Goal: Transaction & Acquisition: Purchase product/service

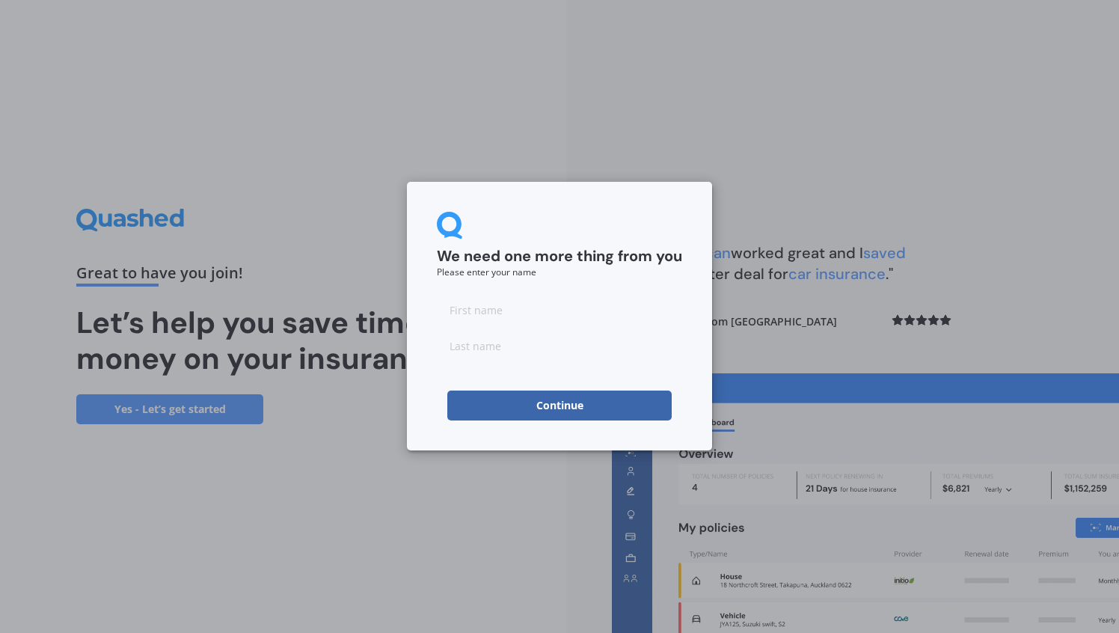
click at [572, 313] on input at bounding box center [559, 310] width 245 height 30
type input "E"
click at [475, 342] on input at bounding box center [559, 345] width 245 height 30
type input "E"
click at [459, 410] on button "Continue" at bounding box center [559, 405] width 224 height 30
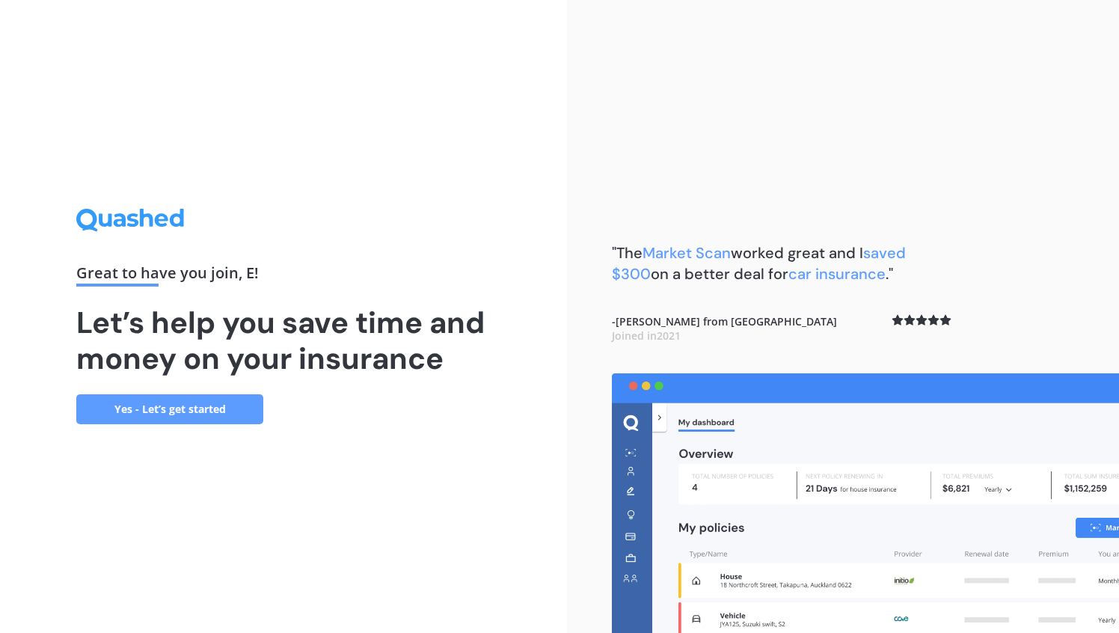
click at [238, 417] on link "Yes - Let’s get started" at bounding box center [169, 409] width 187 height 30
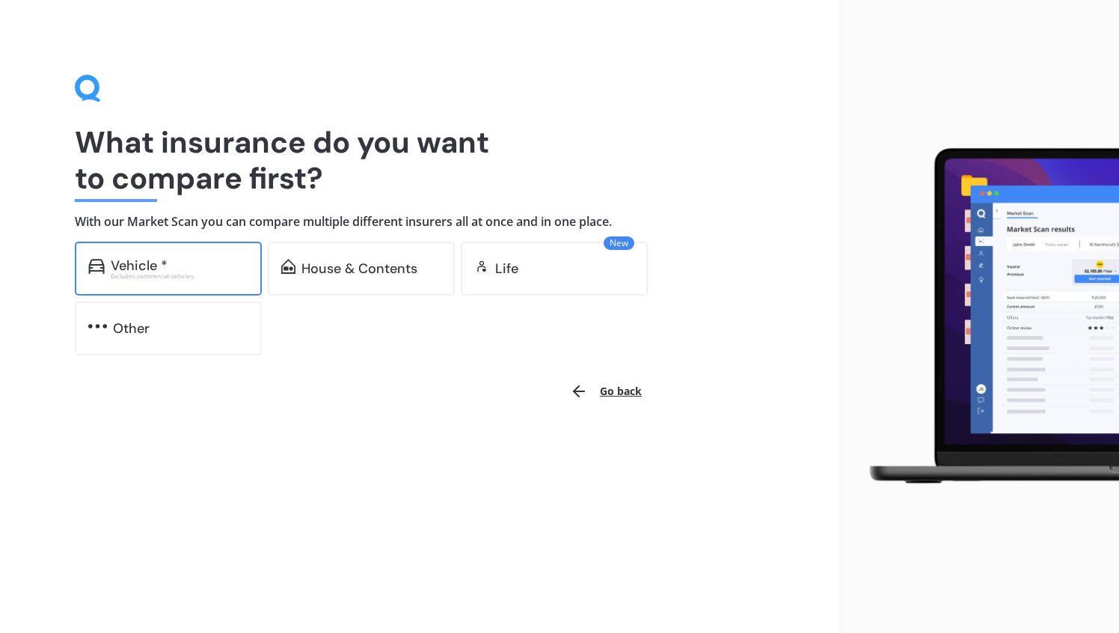
click at [212, 279] on div "Vehicle * Excludes commercial vehicles" at bounding box center [168, 269] width 187 height 54
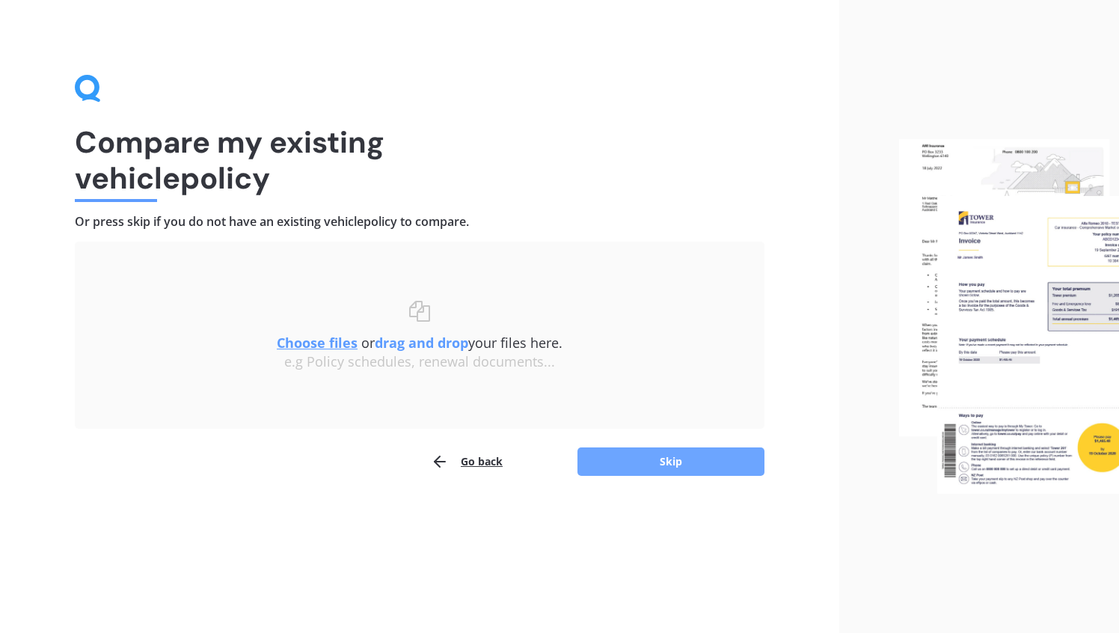
click at [594, 453] on button "Skip" at bounding box center [670, 461] width 187 height 28
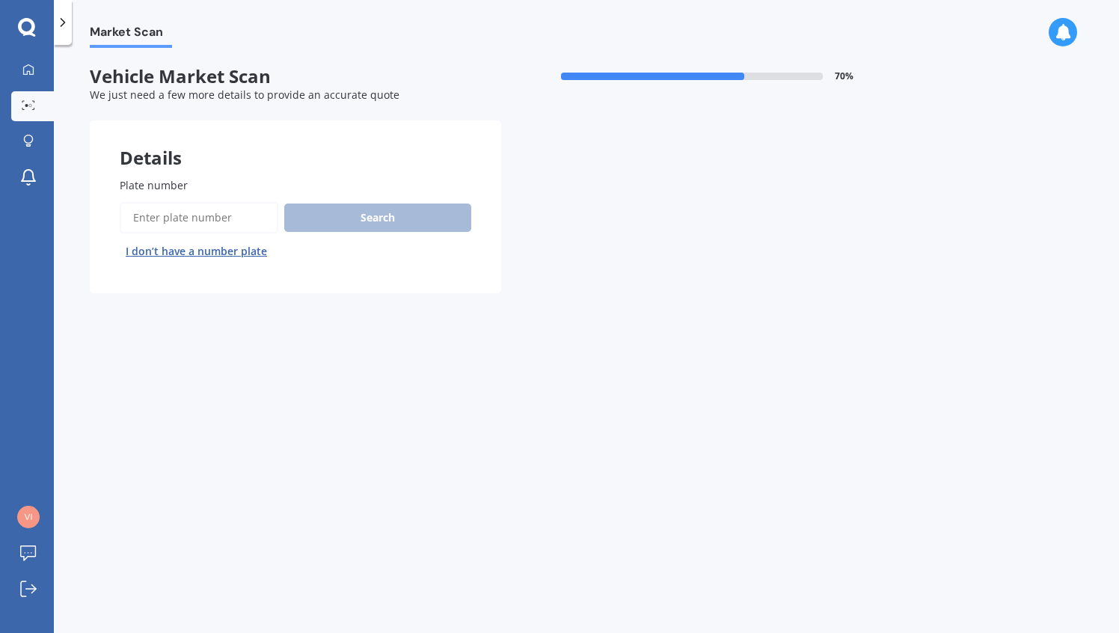
click at [243, 215] on input "Plate number" at bounding box center [199, 217] width 159 height 31
click at [233, 256] on button "I don’t have a number plate" at bounding box center [196, 251] width 153 height 24
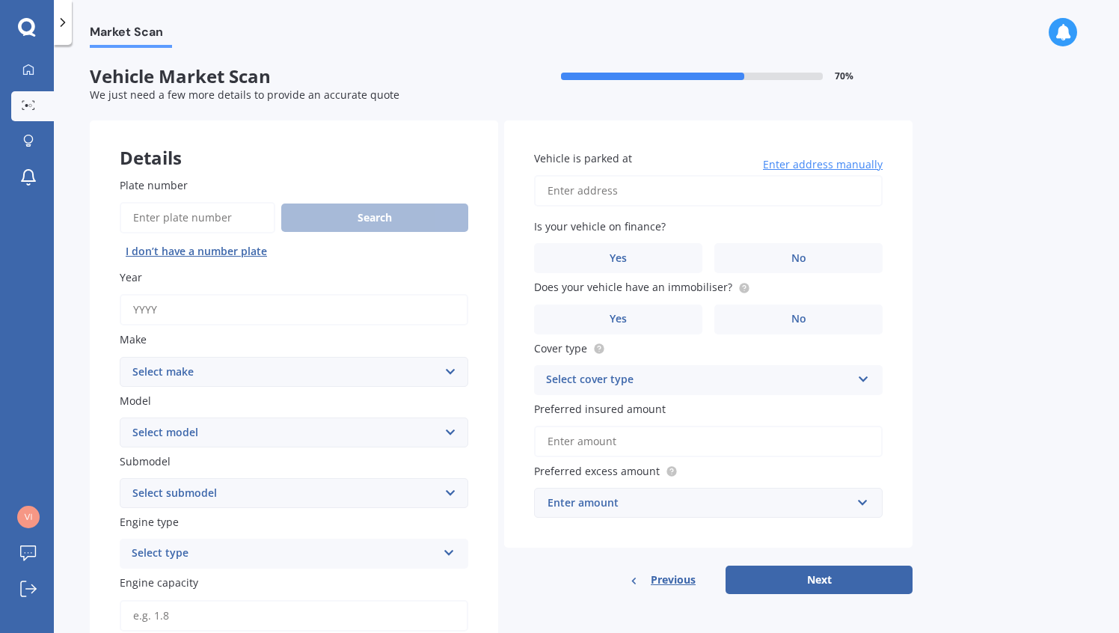
click at [247, 336] on label "Make" at bounding box center [291, 339] width 342 height 16
click at [247, 357] on select "Select make AC ALFA ROMEO ASTON [PERSON_NAME] AUDI AUSTIN BEDFORD Bentley BMW B…" at bounding box center [294, 372] width 348 height 30
click at [253, 307] on input "Year" at bounding box center [294, 309] width 348 height 31
type input "2024"
click at [297, 366] on select "Select make AC ALFA ROMEO ASTON [PERSON_NAME] AUDI AUSTIN BEDFORD Bentley BMW B…" at bounding box center [294, 372] width 348 height 30
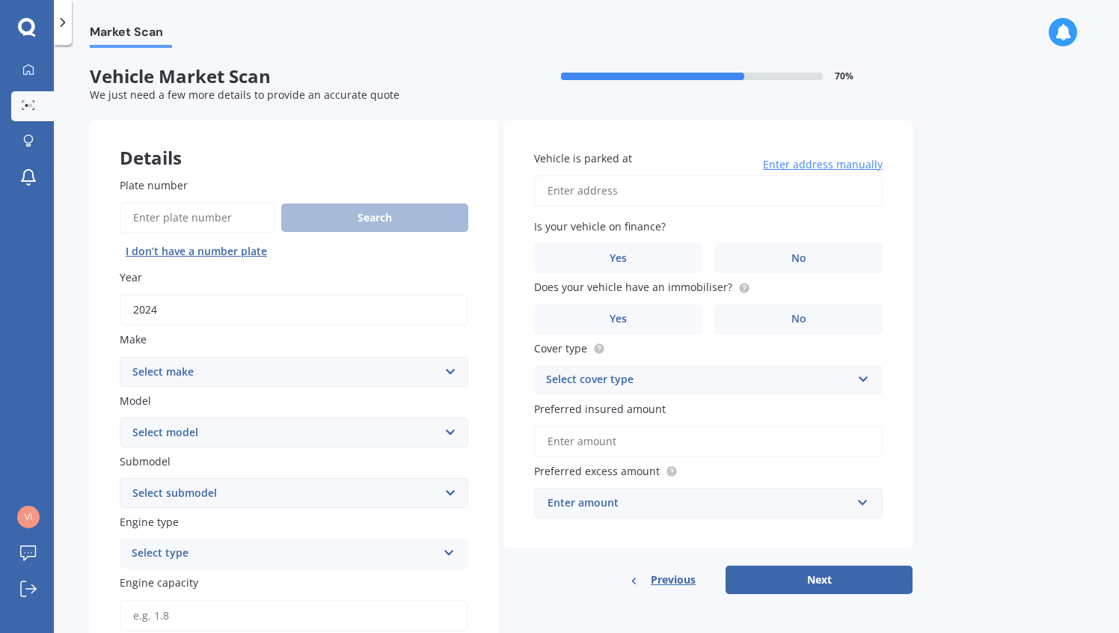
select select "TOYOTA"
click at [269, 430] on select "Select model" at bounding box center [294, 432] width 348 height 30
select select "RAV-4"
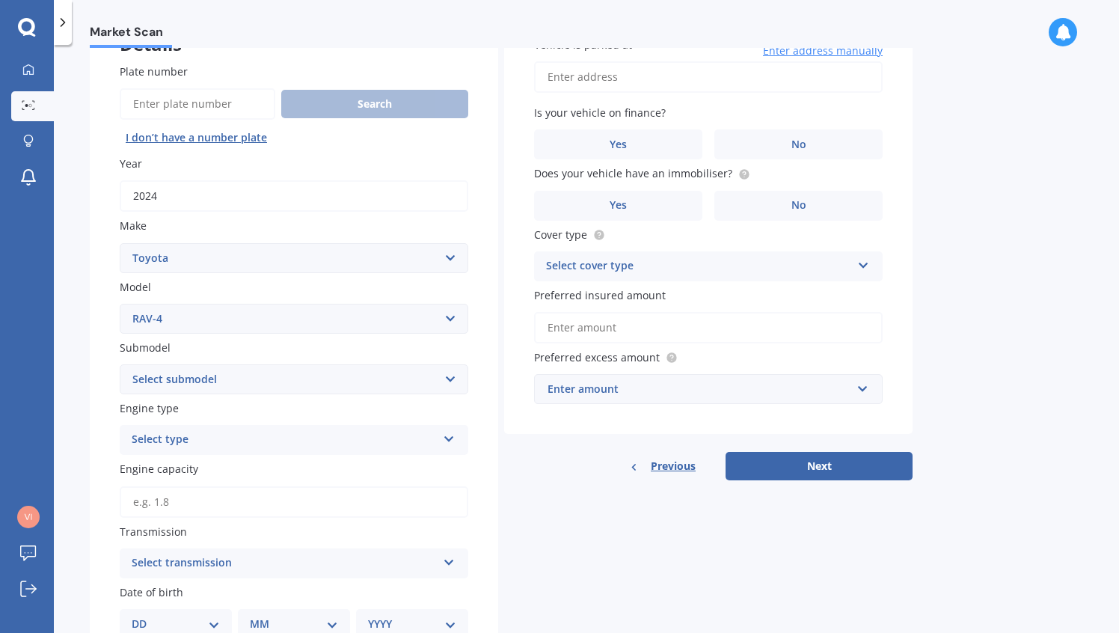
scroll to position [123, 0]
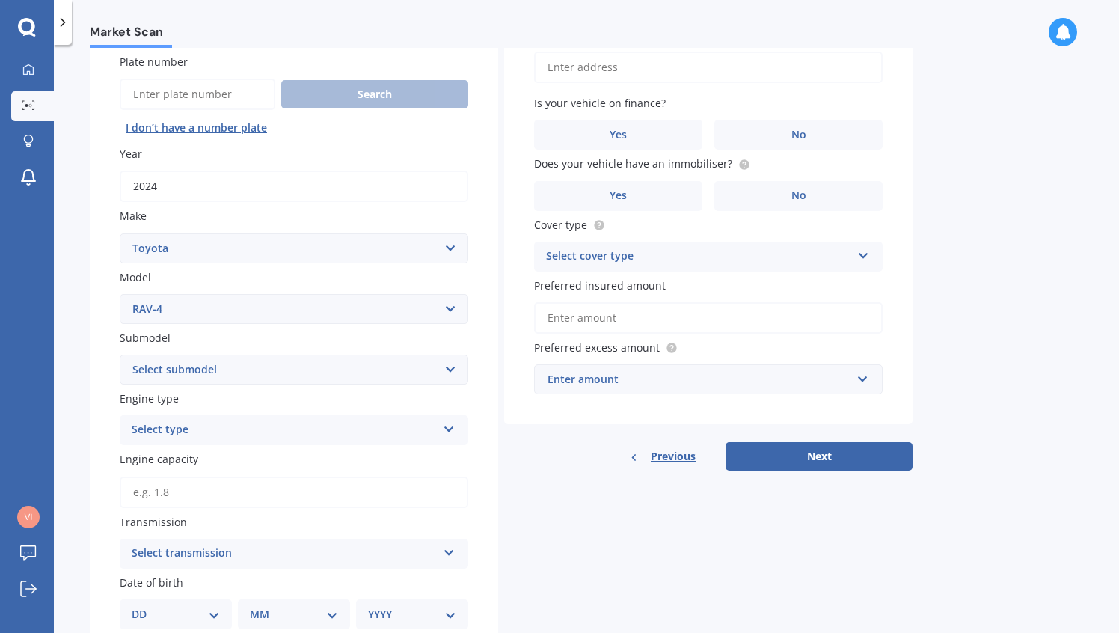
click at [240, 374] on select "Select submodel Diesel EV GX SUV 2.2/4WD/6AT Hybrid Hybrid 2WD Petrol" at bounding box center [294, 369] width 348 height 30
select select "HYBRID"
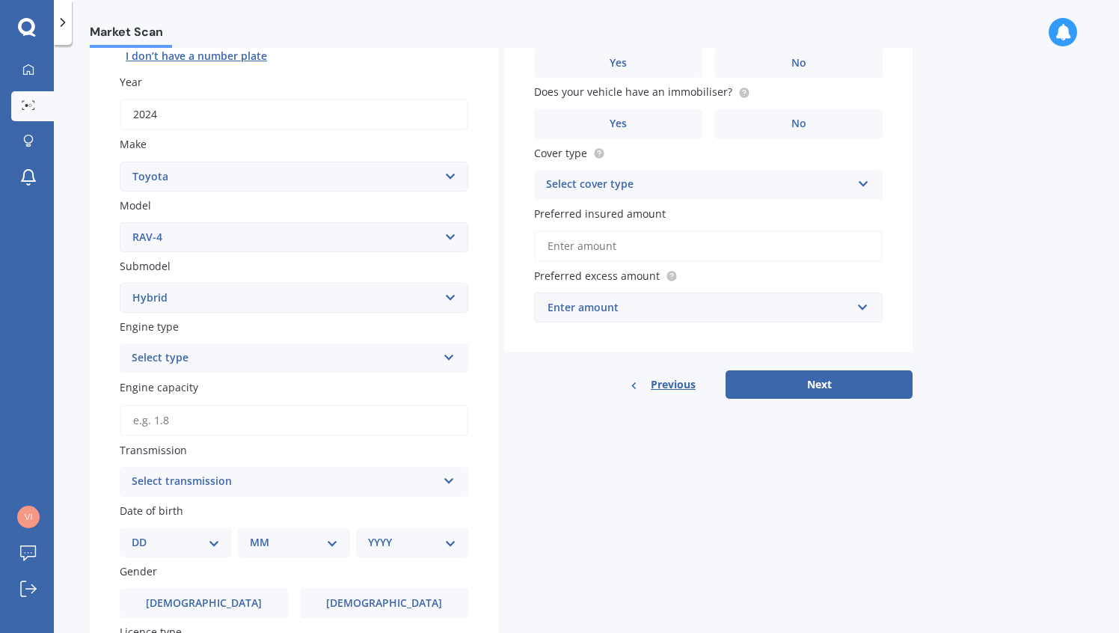
scroll to position [198, 0]
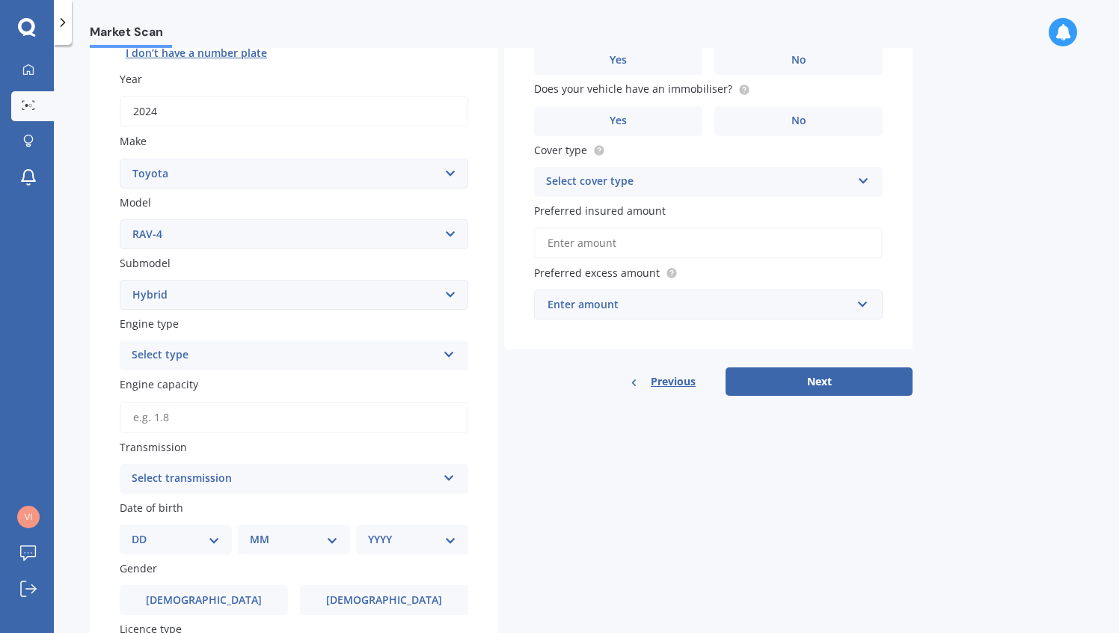
click at [251, 367] on div "Select type Petrol Diesel EV Hybrid" at bounding box center [294, 355] width 348 height 30
click at [244, 381] on div "Petrol" at bounding box center [293, 384] width 347 height 27
click at [246, 407] on input "Engine capacity" at bounding box center [294, 417] width 348 height 31
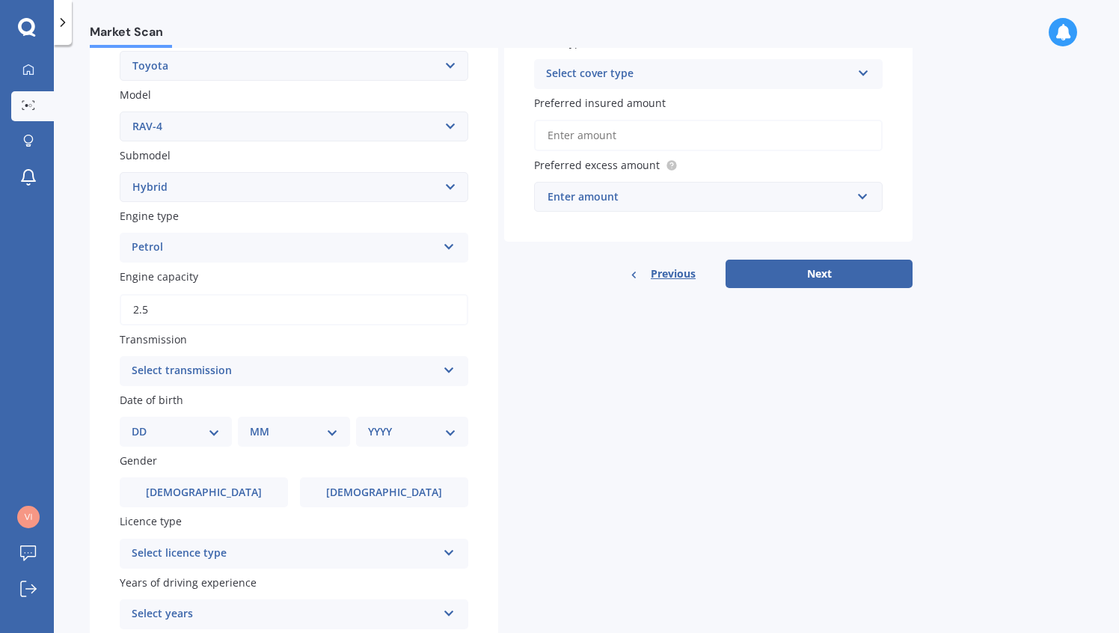
scroll to position [313, 0]
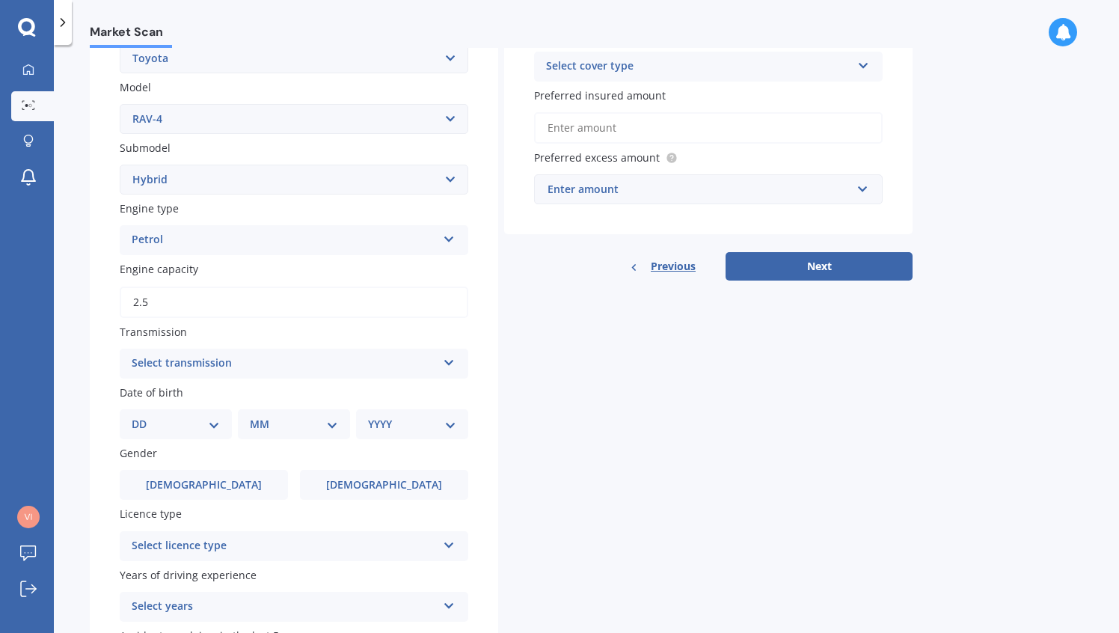
type input "2.5"
click at [328, 362] on div "Select transmission" at bounding box center [284, 363] width 305 height 18
click at [316, 394] on div "Auto" at bounding box center [293, 392] width 347 height 27
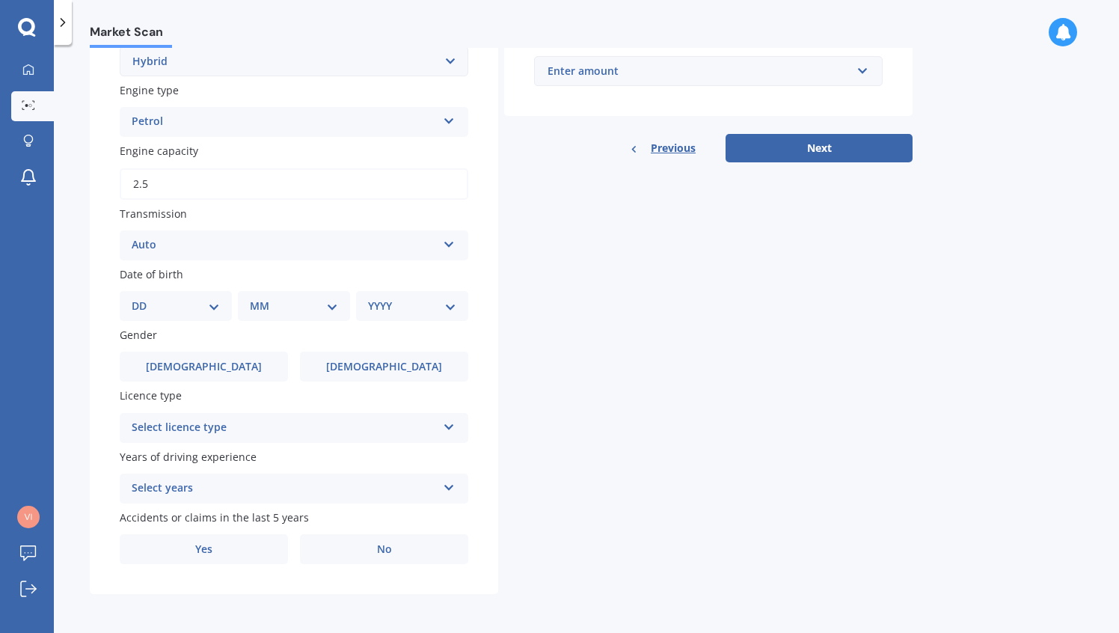
click at [209, 298] on select "DD 01 02 03 04 05 06 07 08 09 10 11 12 13 14 15 16 17 18 19 20 21 22 23 24 25 2…" at bounding box center [176, 306] width 88 height 16
select select "01"
click at [306, 298] on select "MM 01 02 03 04 05 06 07 08 09 10 11 12" at bounding box center [294, 306] width 88 height 16
select select "05"
click at [394, 306] on select "YYYY 2025 2024 2023 2022 2021 2020 2019 2018 2017 2016 2015 2014 2013 2012 2011…" at bounding box center [409, 306] width 82 height 16
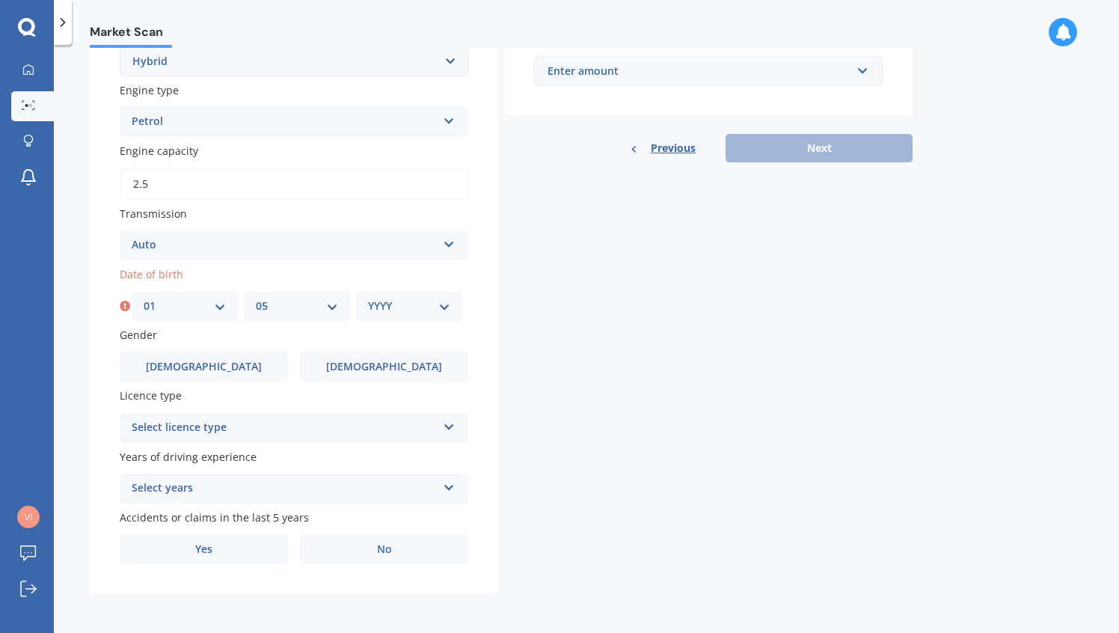
select select "1986"
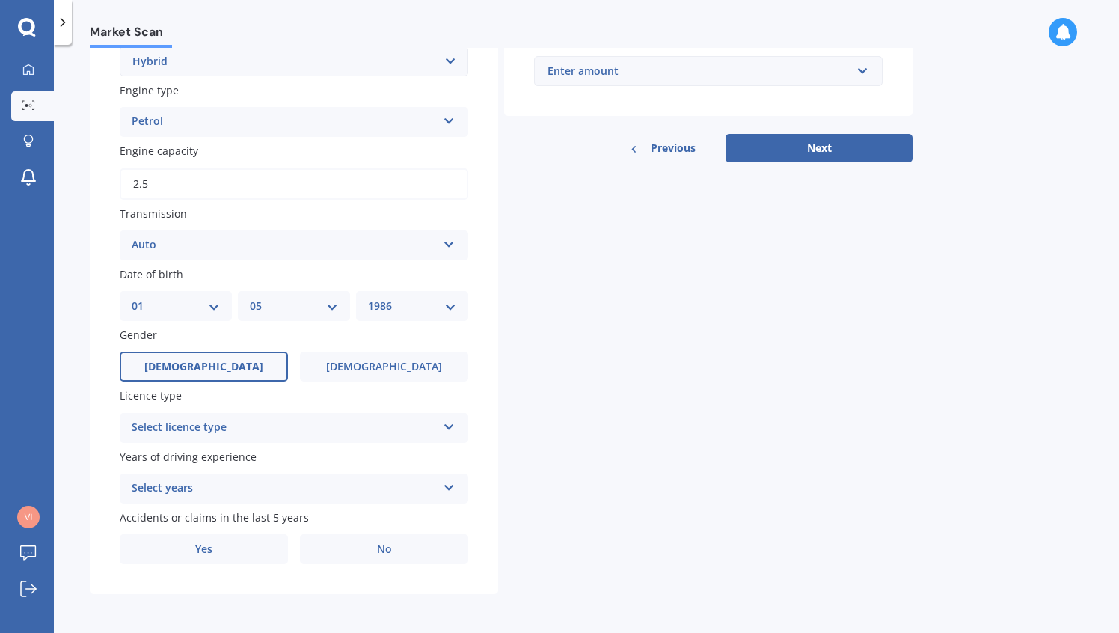
click at [224, 369] on label "[DEMOGRAPHIC_DATA]" at bounding box center [204, 366] width 168 height 30
click at [0, 0] on input "[DEMOGRAPHIC_DATA]" at bounding box center [0, 0] width 0 height 0
click at [286, 430] on div "Select licence type" at bounding box center [284, 428] width 305 height 18
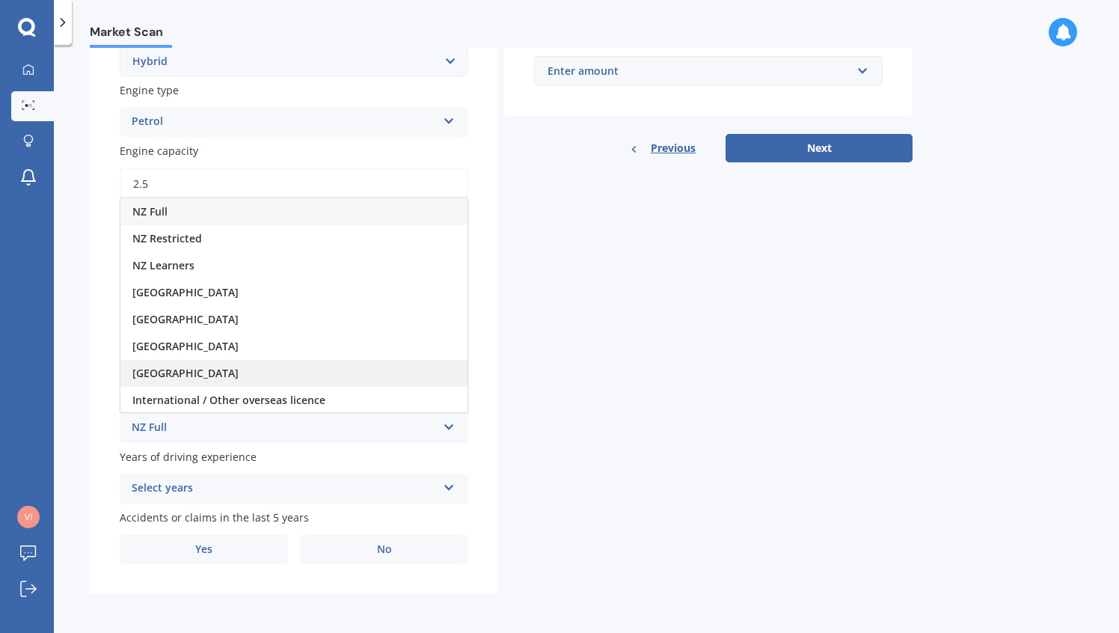
scroll to position [1, 0]
click at [330, 398] on div "International / Other overseas licence" at bounding box center [293, 398] width 347 height 27
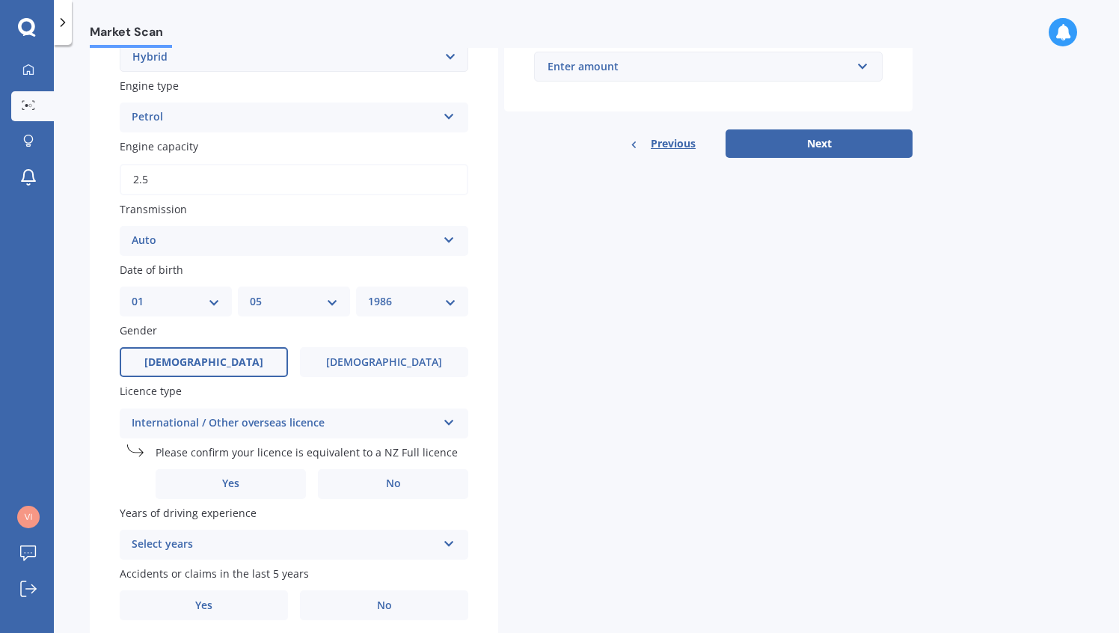
scroll to position [497, 0]
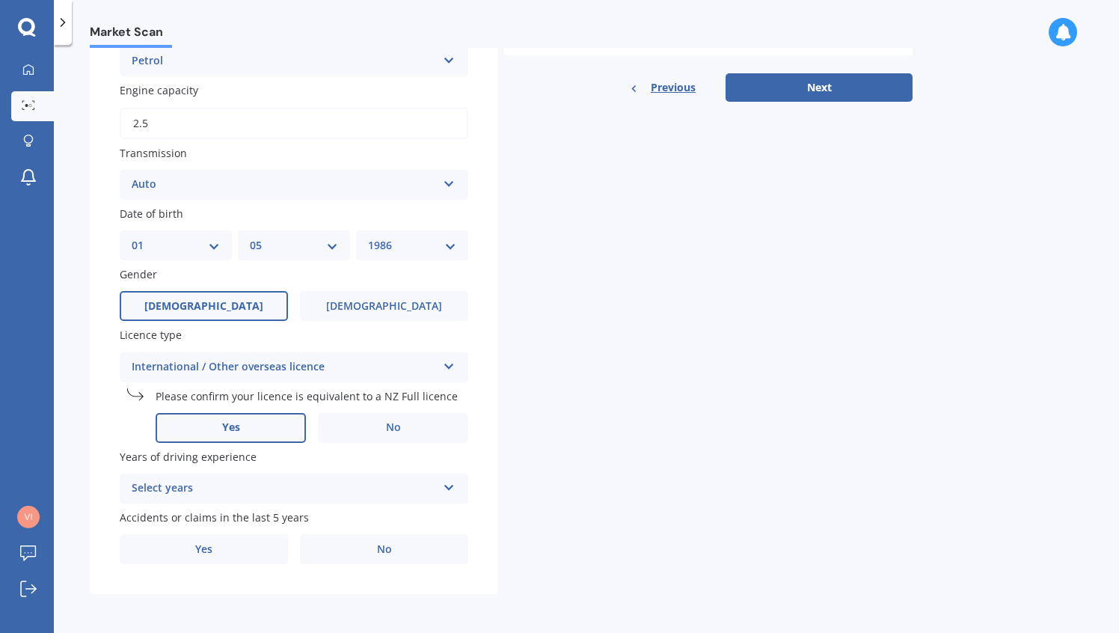
click at [261, 431] on label "Yes" at bounding box center [231, 428] width 150 height 30
click at [0, 0] on input "Yes" at bounding box center [0, 0] width 0 height 0
click at [279, 487] on div "Select years" at bounding box center [284, 488] width 305 height 18
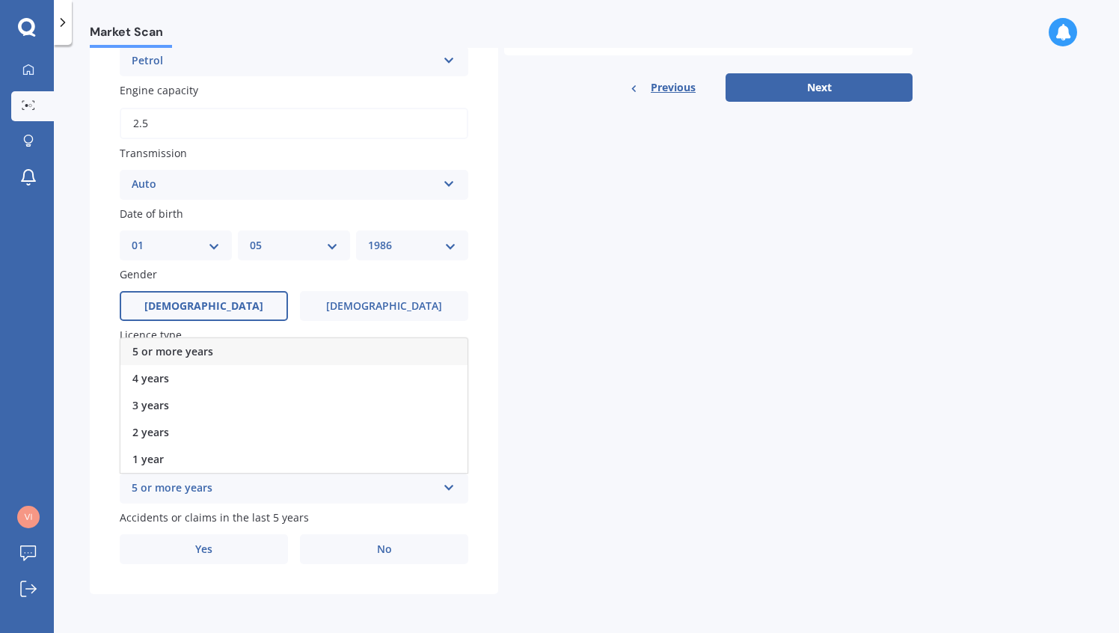
click at [267, 348] on div "5 or more years" at bounding box center [293, 351] width 347 height 27
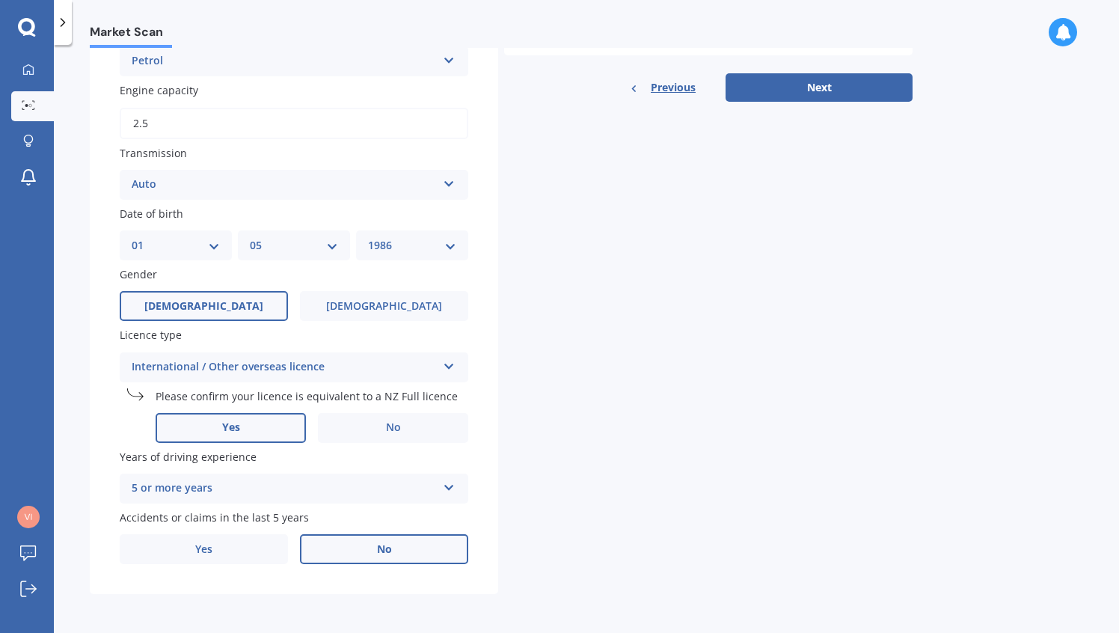
click at [337, 543] on label "No" at bounding box center [384, 549] width 168 height 30
click at [0, 0] on input "No" at bounding box center [0, 0] width 0 height 0
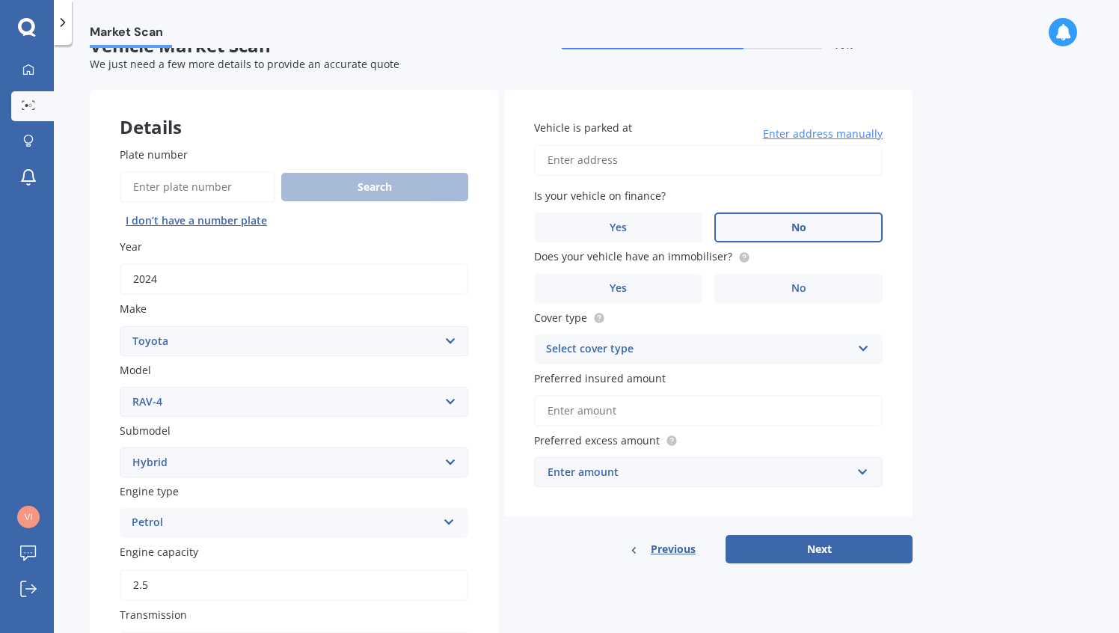
scroll to position [0, 0]
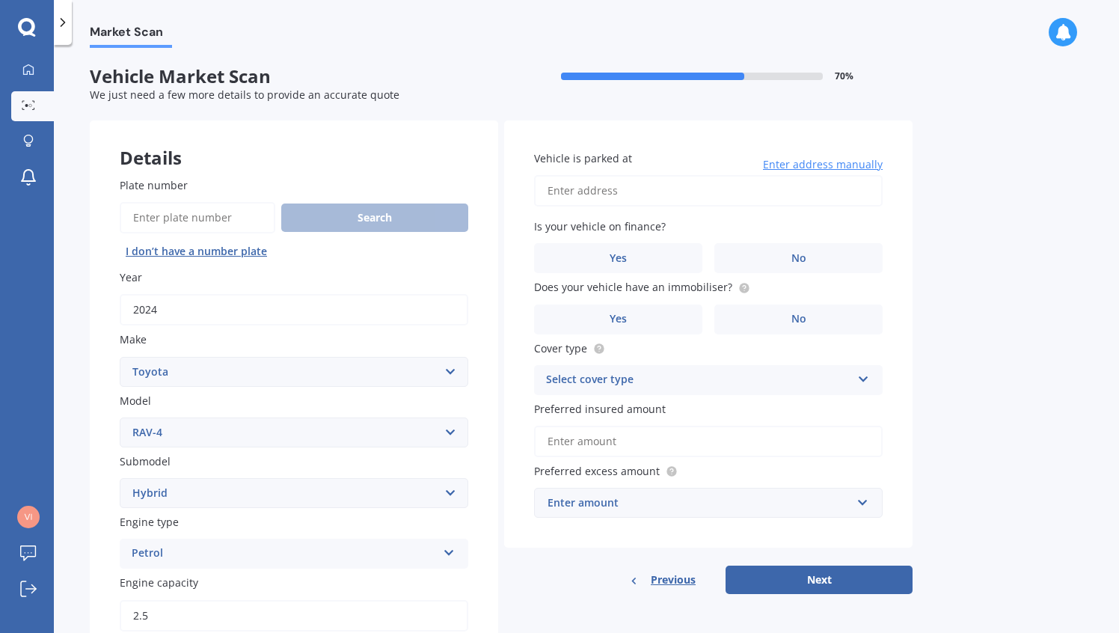
click at [639, 198] on input "Vehicle is parked at" at bounding box center [708, 190] width 348 height 31
type input "[STREET_ADDRESS]"
click at [746, 255] on label "No" at bounding box center [798, 258] width 168 height 30
click at [0, 0] on input "No" at bounding box center [0, 0] width 0 height 0
click at [682, 289] on span "Does your vehicle have an immobiliser?" at bounding box center [633, 287] width 198 height 14
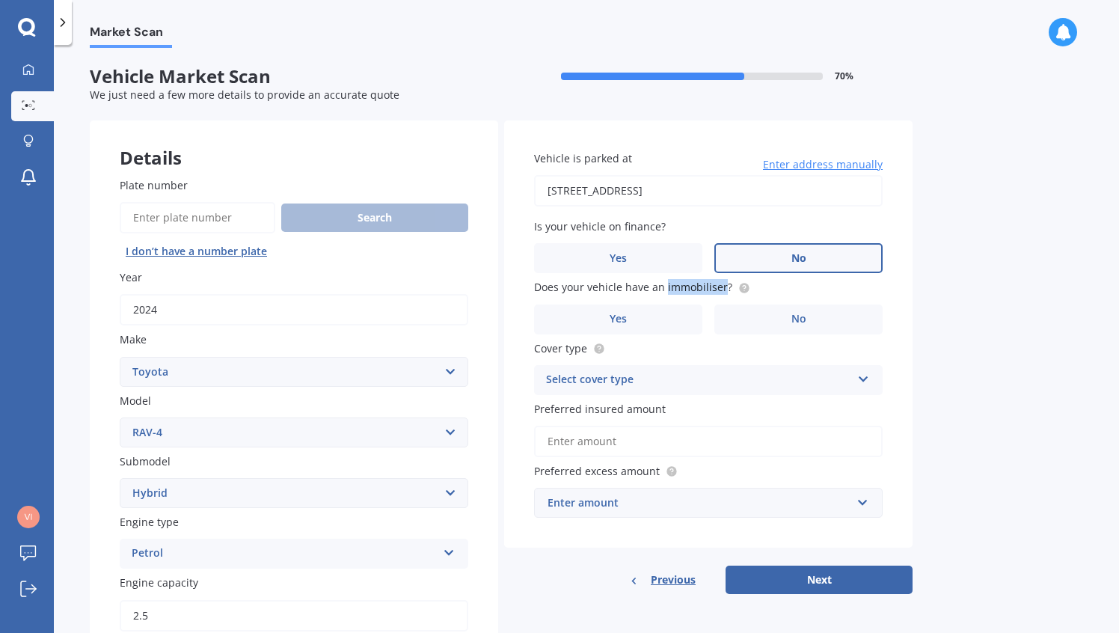
click at [682, 289] on span "Does your vehicle have an immobiliser?" at bounding box center [633, 287] width 198 height 14
copy span "immobiliser"
click at [703, 320] on div "Yes No" at bounding box center [708, 319] width 348 height 30
click at [698, 324] on label "Yes" at bounding box center [618, 319] width 168 height 30
click at [0, 0] on input "Yes" at bounding box center [0, 0] width 0 height 0
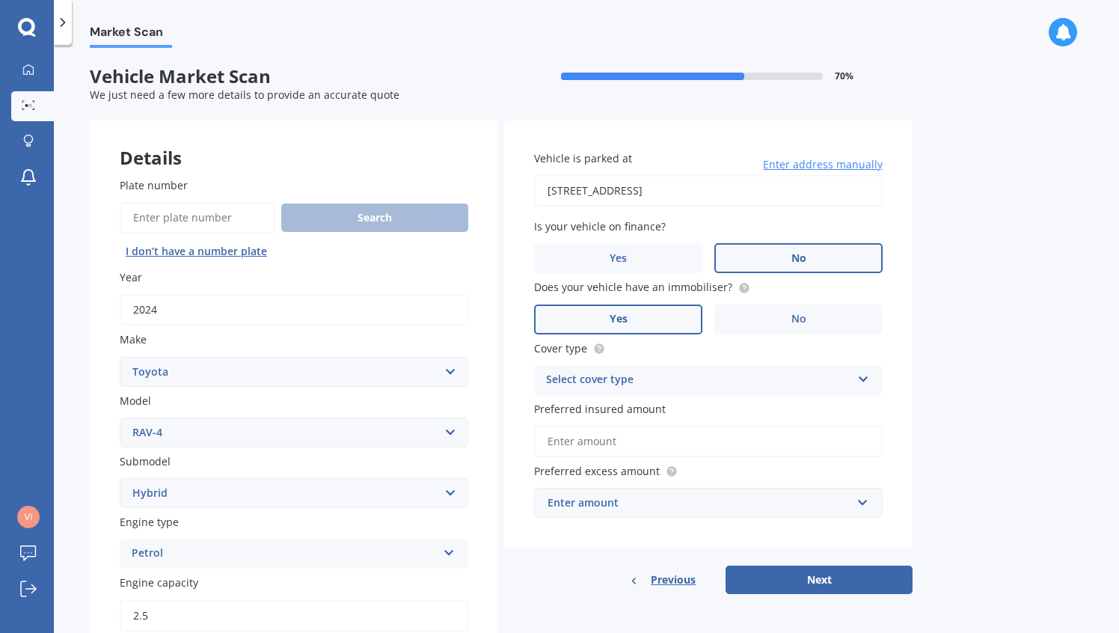
click at [721, 383] on div "Select cover type" at bounding box center [698, 380] width 305 height 18
click at [719, 411] on div "Comprehensive" at bounding box center [708, 409] width 347 height 27
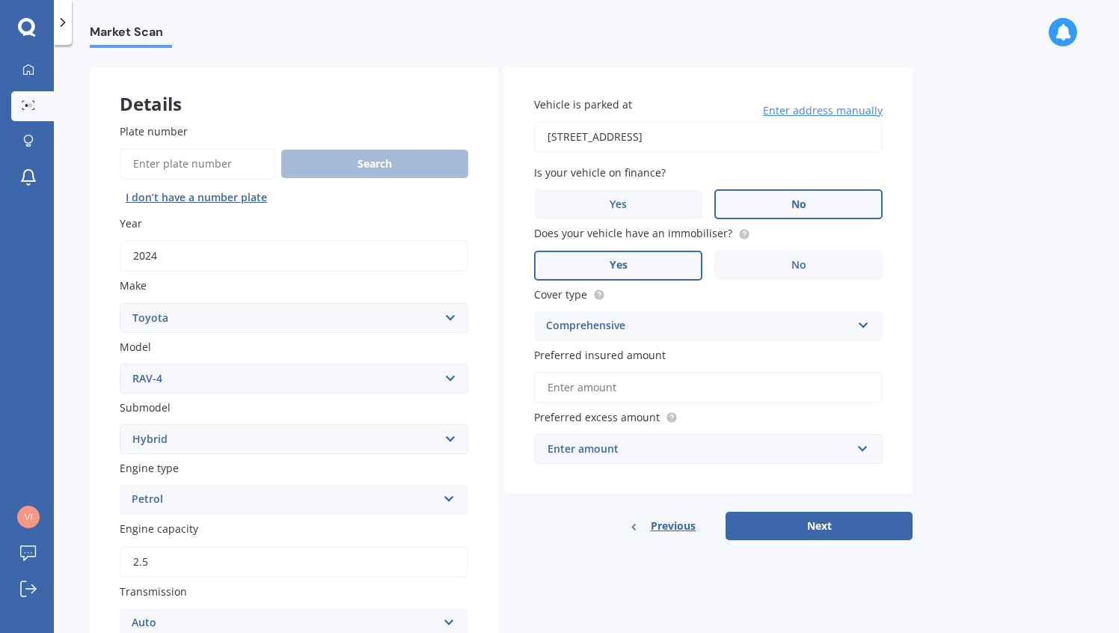
scroll to position [55, 0]
click at [721, 396] on input "Preferred insured amount" at bounding box center [708, 386] width 348 height 31
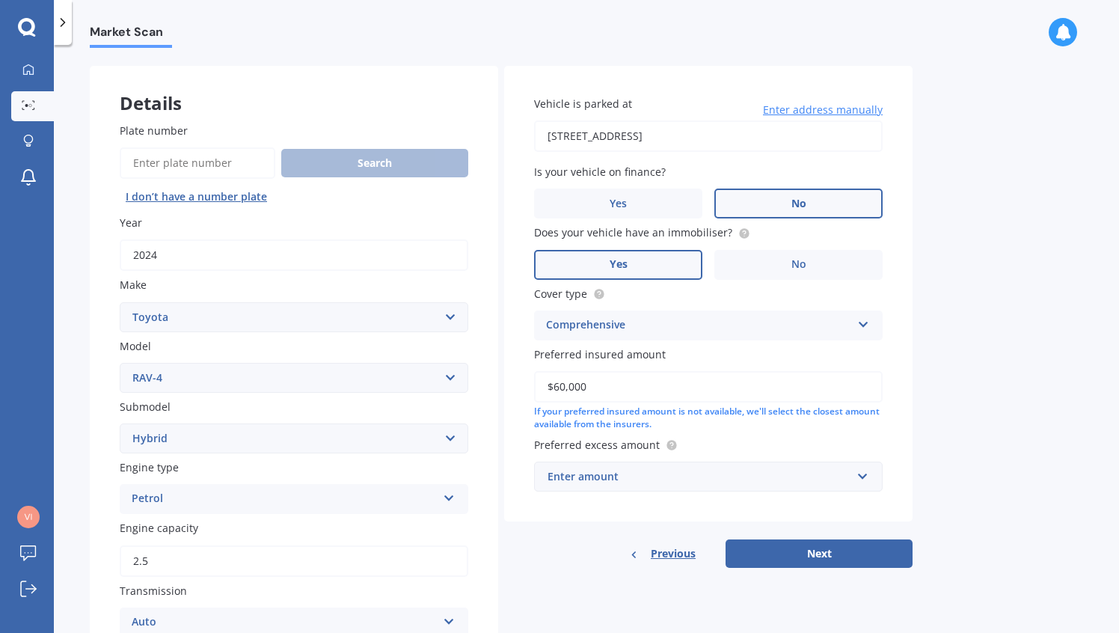
type input "$60,000"
click at [926, 392] on div "Market Scan Vehicle Market Scan 70 % We just need a few more details to provide…" at bounding box center [586, 342] width 1065 height 588
click at [786, 478] on div "Enter amount" at bounding box center [699, 476] width 304 height 16
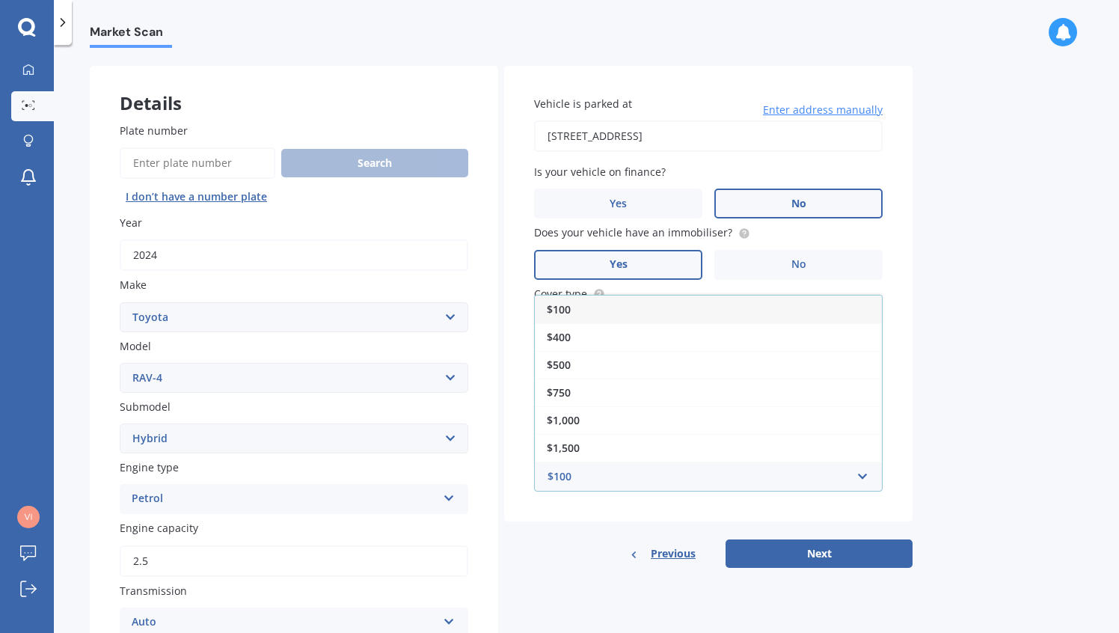
click at [749, 357] on div "$500" at bounding box center [708, 365] width 347 height 28
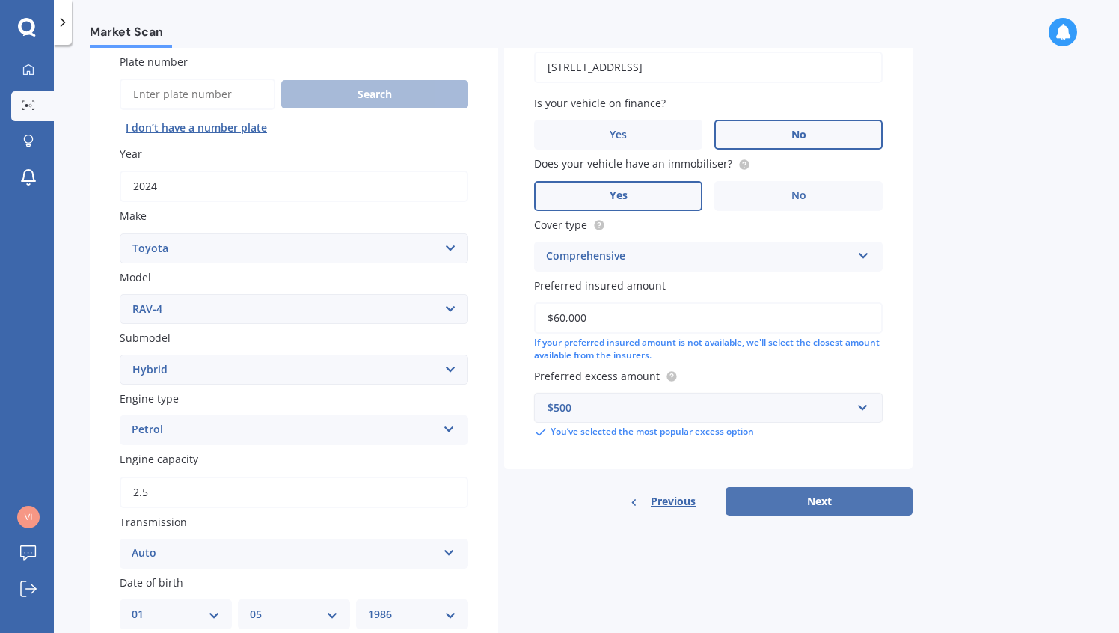
click at [823, 502] on button "Next" at bounding box center [818, 501] width 187 height 28
select select "01"
select select "05"
select select "1986"
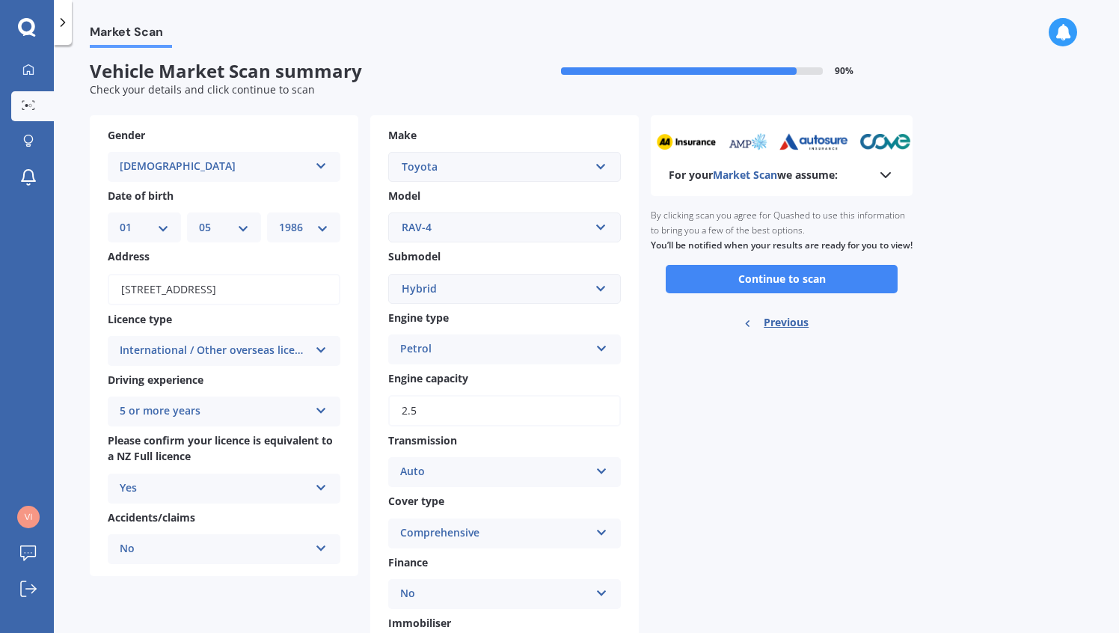
scroll to position [0, 0]
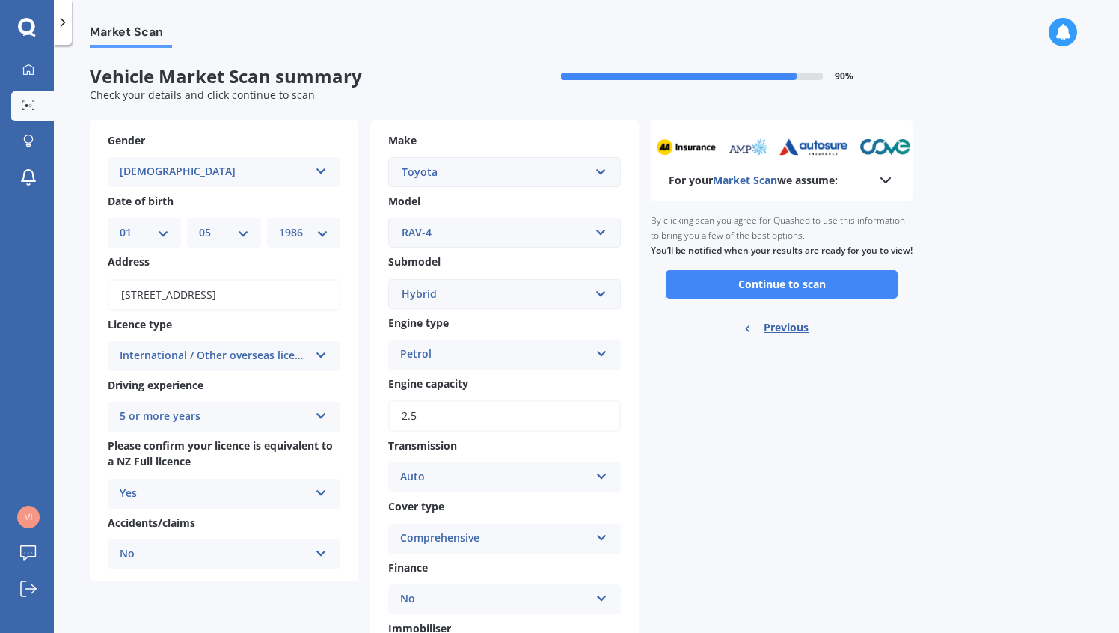
click at [793, 298] on button "Continue to scan" at bounding box center [781, 284] width 232 height 28
